Goal: Find specific page/section

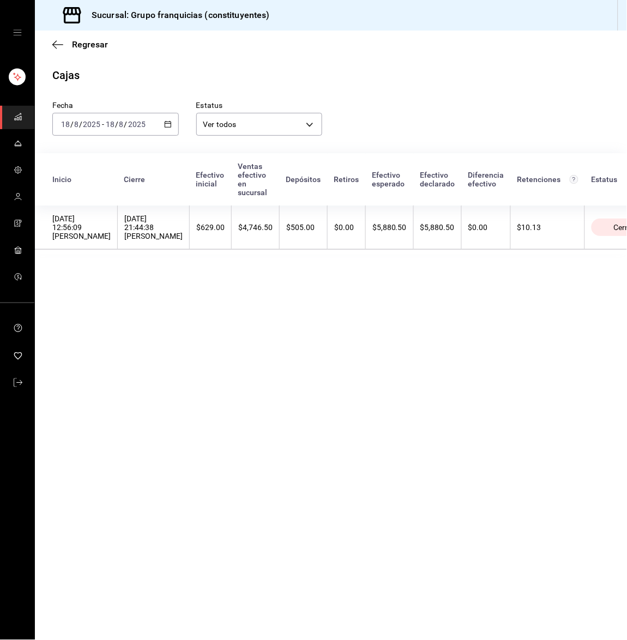
click at [9, 114] on link "mailbox folders" at bounding box center [17, 117] width 34 height 23
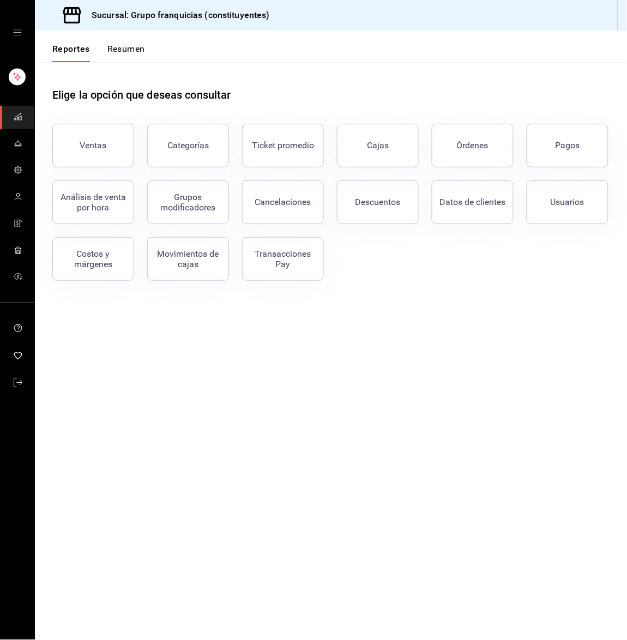
click at [119, 52] on button "Resumen" at bounding box center [126, 53] width 38 height 19
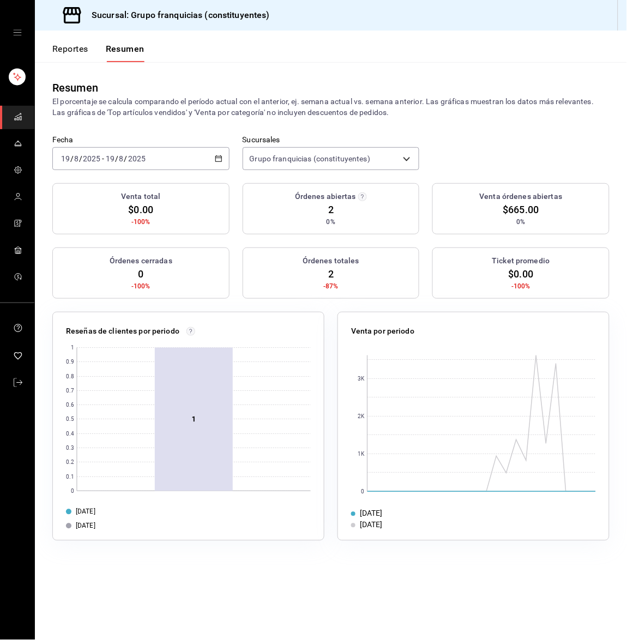
click at [67, 49] on button "Reportes" at bounding box center [70, 53] width 36 height 19
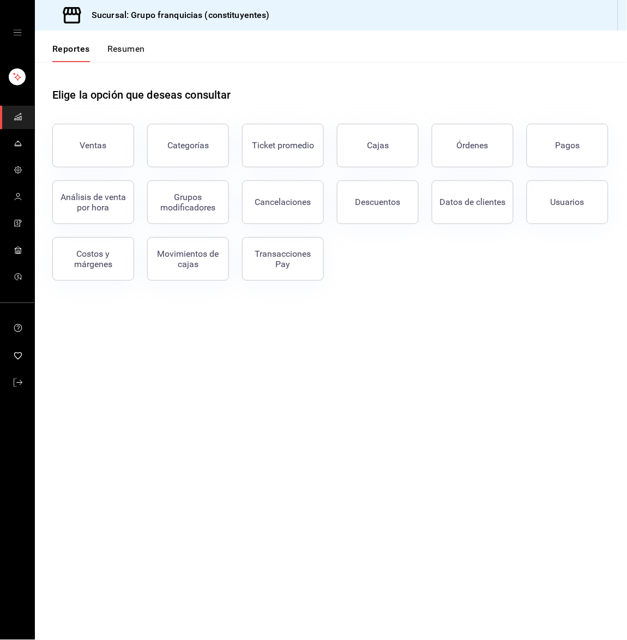
click at [107, 50] on button "Resumen" at bounding box center [126, 53] width 38 height 19
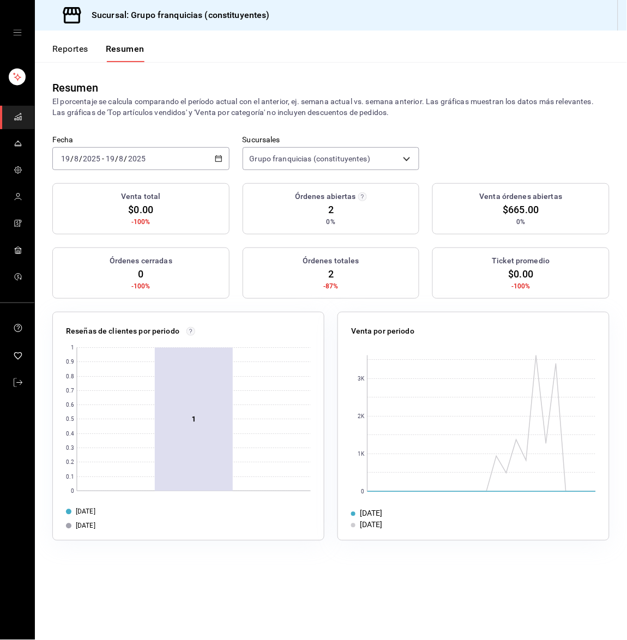
click at [511, 170] on div "Fecha [DATE] [DATE] - [DATE] [DATE] Sucursales Grupo franquicias (constituyente…" at bounding box center [331, 159] width 592 height 48
